Goal: Information Seeking & Learning: Learn about a topic

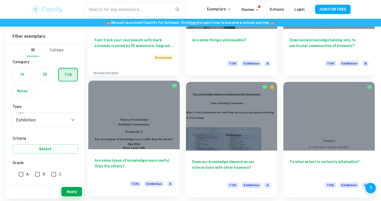
scroll to position [460, 0]
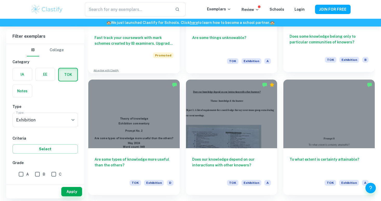
click at [306, 51] on h6 "Does some knowledge belong only to particular communities of knowers?" at bounding box center [329, 42] width 79 height 17
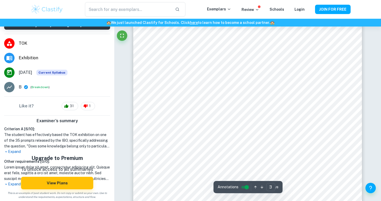
scroll to position [763, 0]
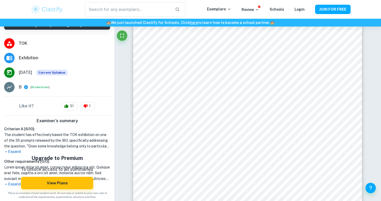
click at [14, 151] on p "Expand" at bounding box center [57, 151] width 106 height 5
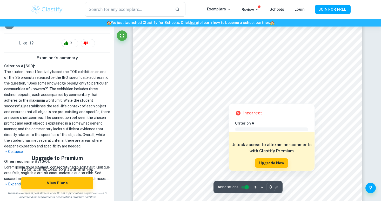
scroll to position [763, 0]
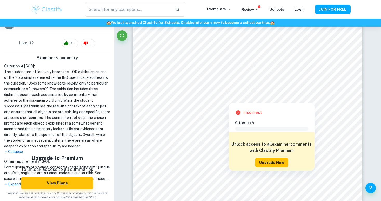
click at [261, 161] on button "Upgrade Now" at bounding box center [271, 162] width 33 height 9
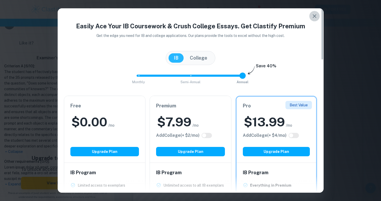
click at [316, 15] on icon "button" at bounding box center [315, 16] width 6 height 6
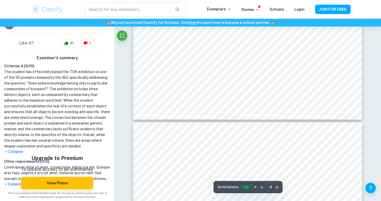
scroll to position [1290, 0]
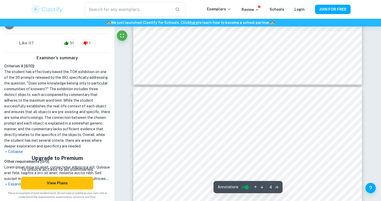
type input "5"
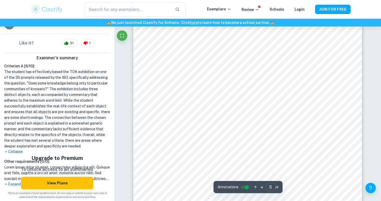
scroll to position [1439, 0]
